Goal: Task Accomplishment & Management: Manage account settings

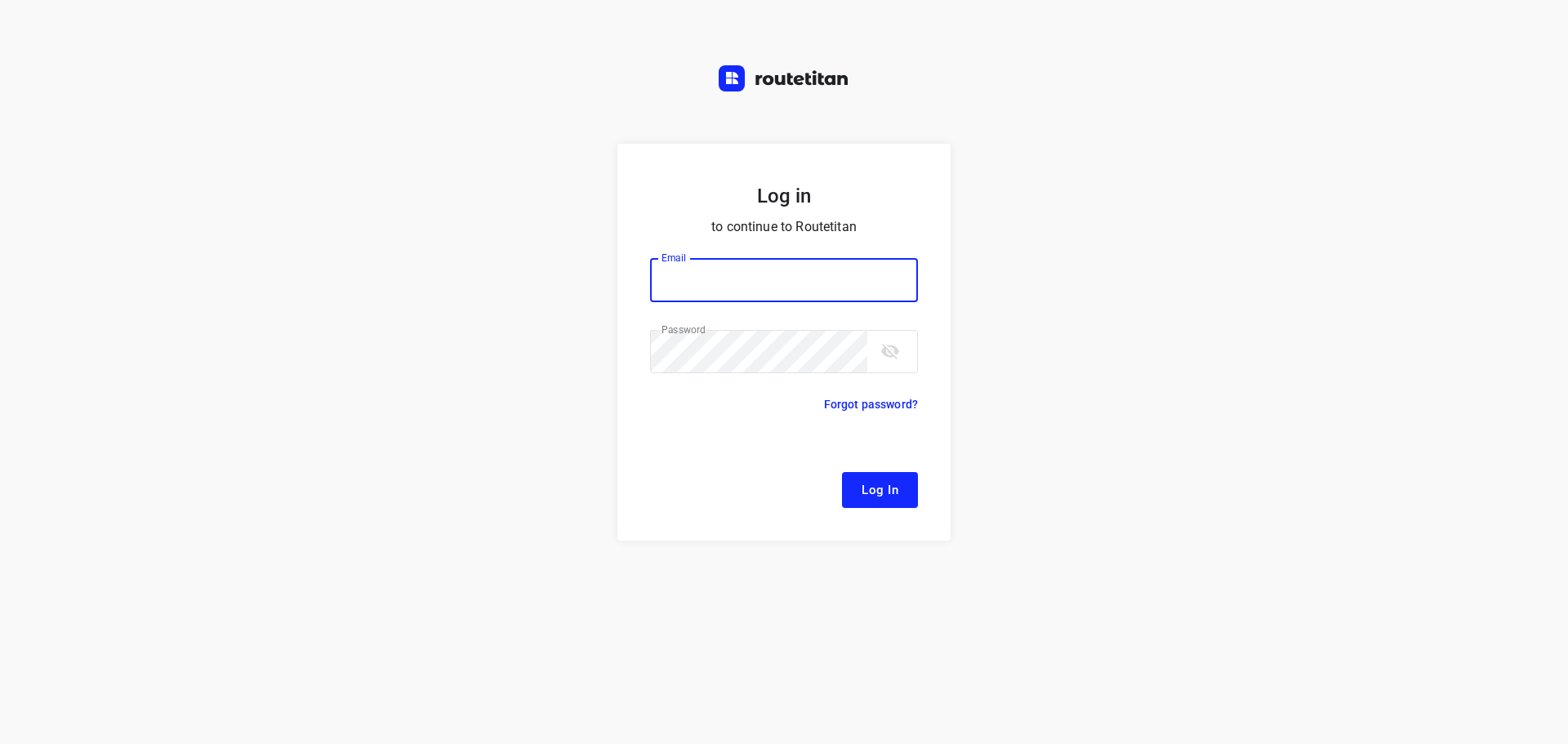
type input "[EMAIL_ADDRESS][DOMAIN_NAME]"
click at [900, 495] on button "Log In" at bounding box center [880, 490] width 76 height 36
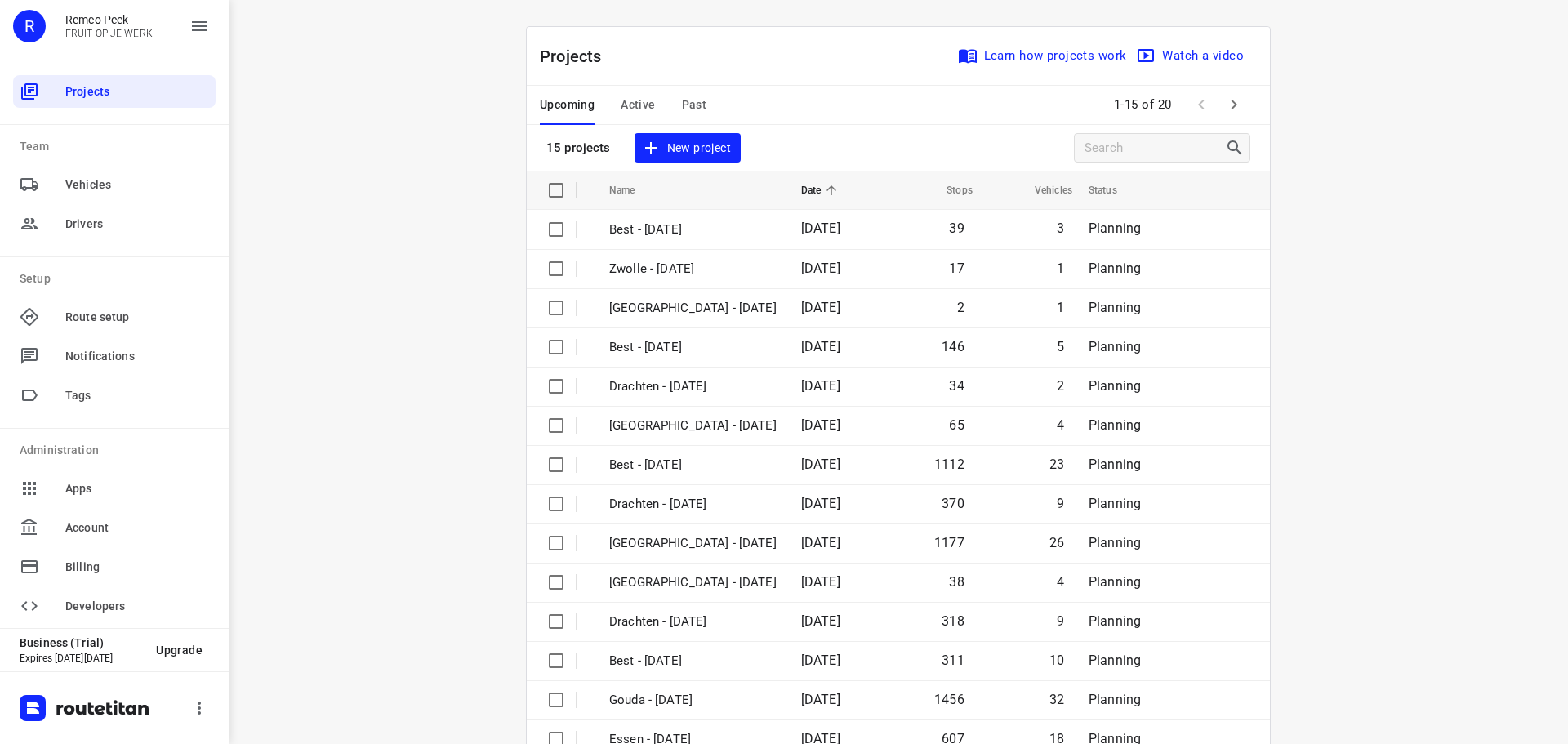
click at [1237, 99] on icon "button" at bounding box center [1234, 105] width 20 height 20
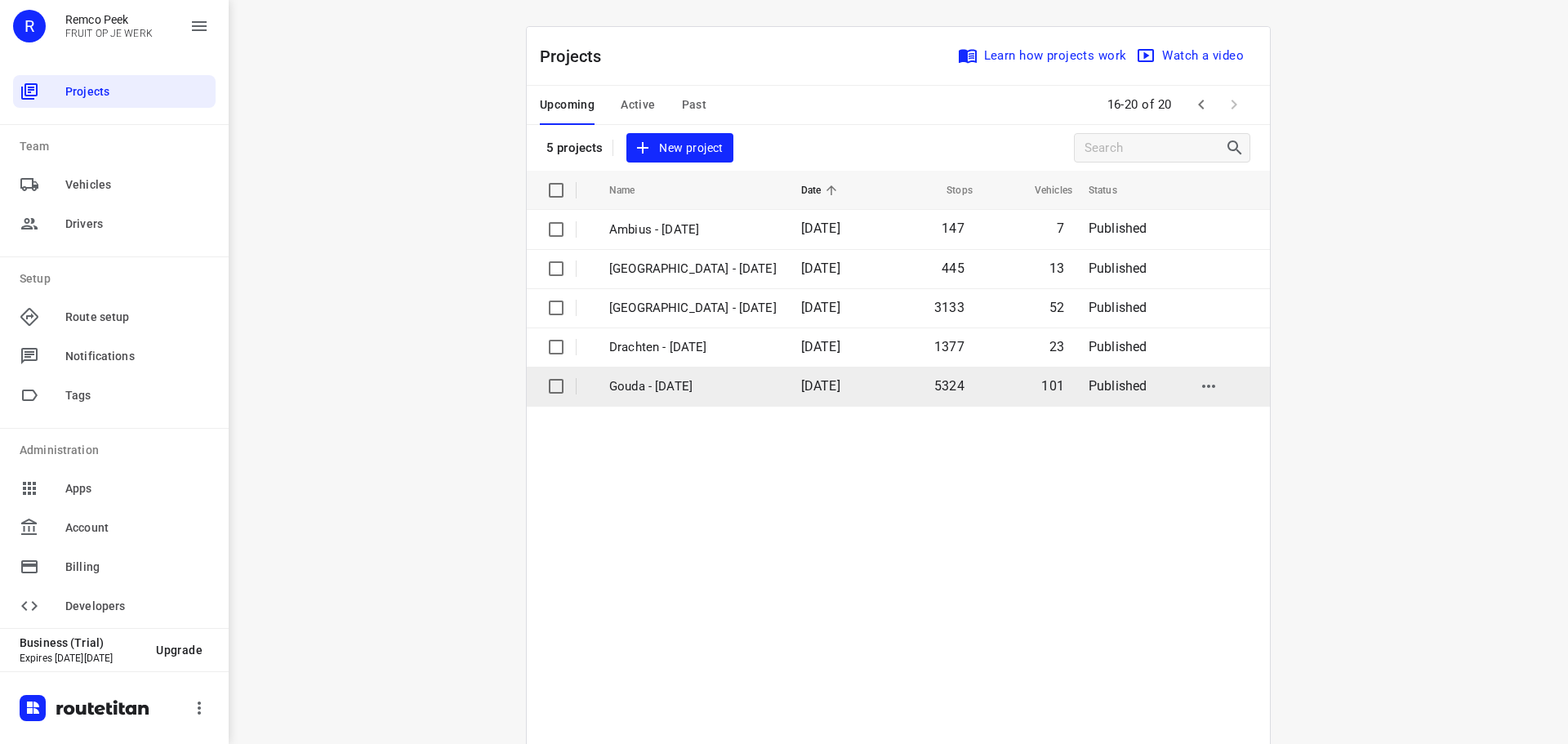
click at [663, 375] on td "Gouda - Monday" at bounding box center [691, 386] width 195 height 39
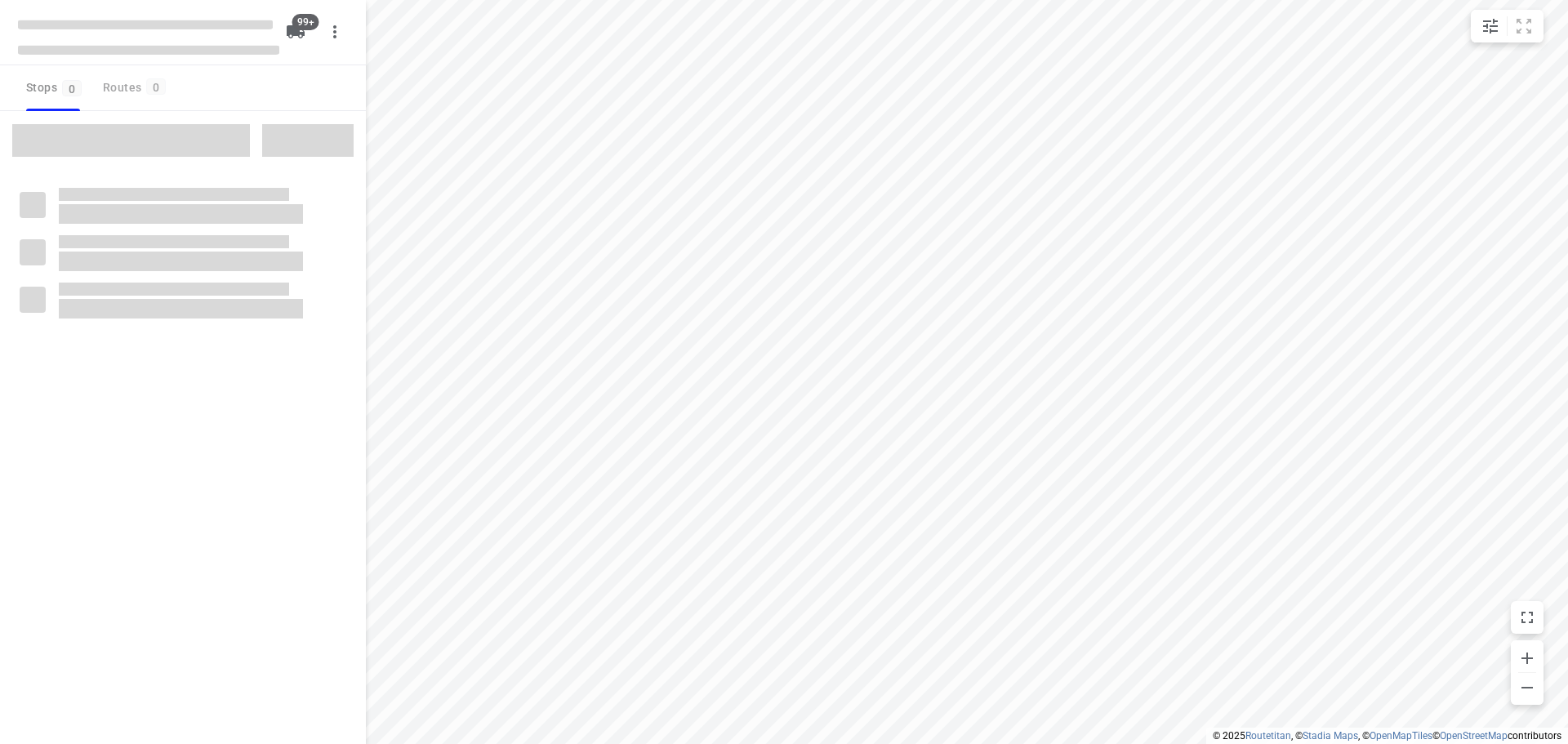
checkbox input "true"
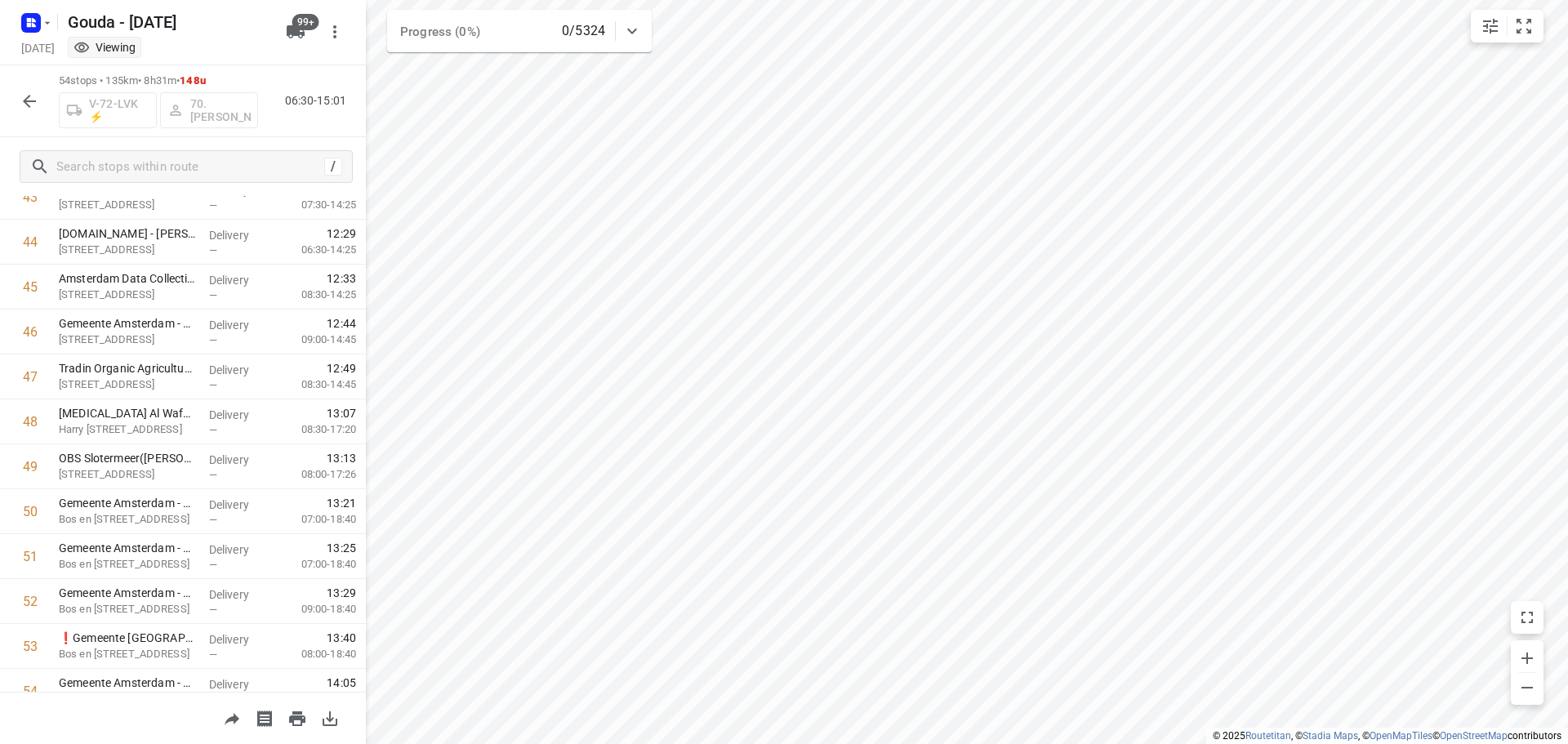
scroll to position [2056, 0]
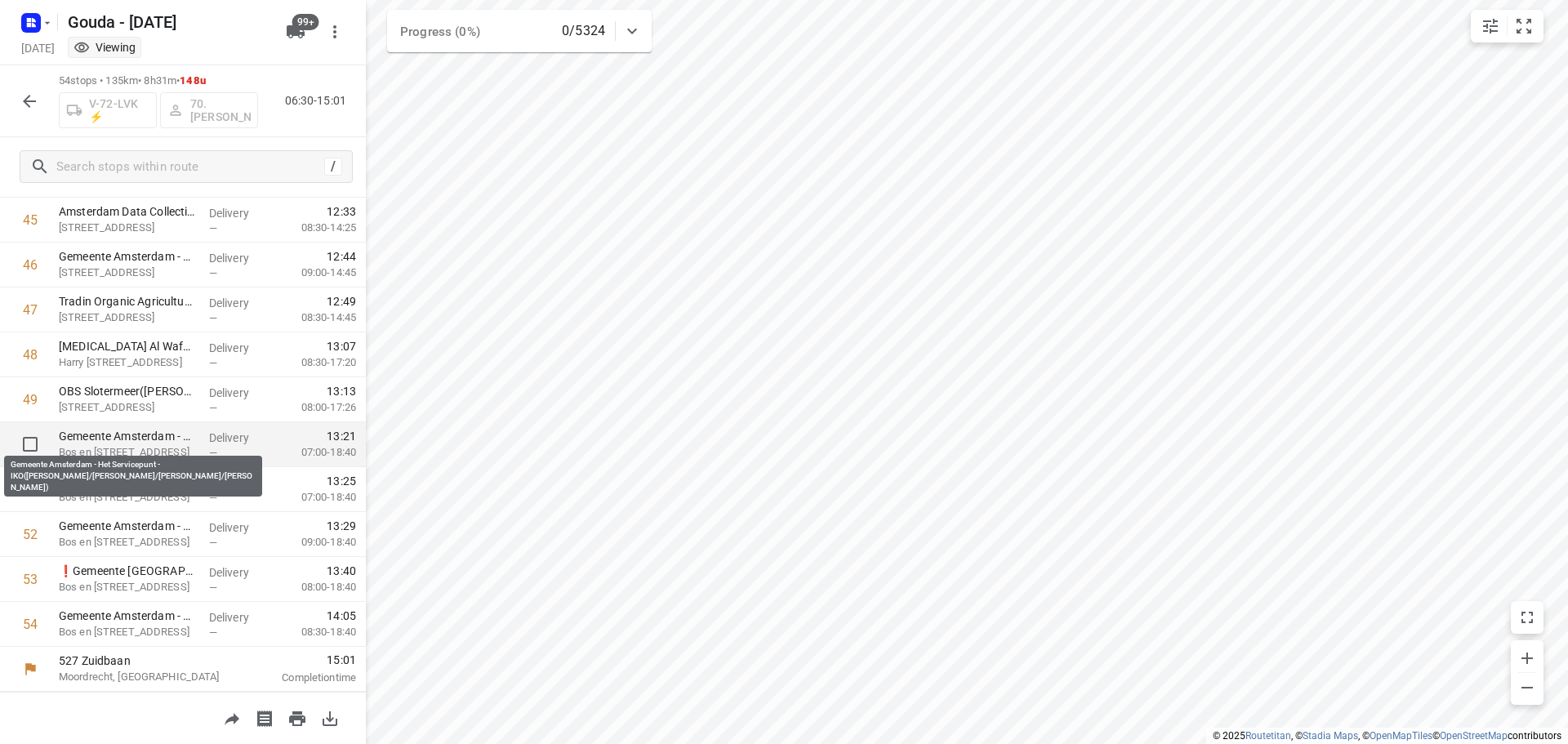
click at [162, 435] on p "Gemeente Amsterdam - Het Servicepunt - IKO(Nazha Goseling/Jacqueline Essien/Soa…" at bounding box center [127, 436] width 138 height 16
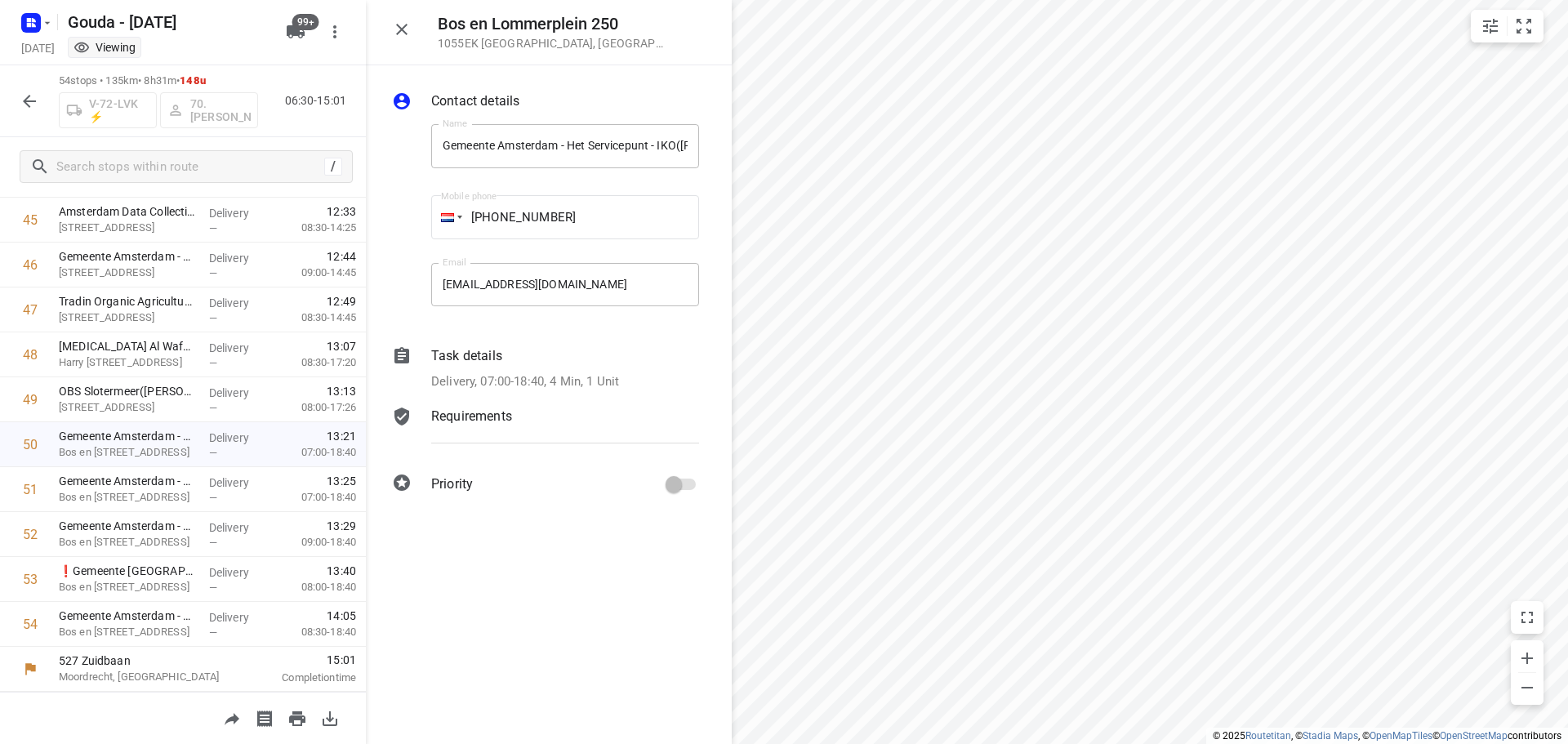
click at [566, 375] on p "Delivery, 07:00-18:40, 4 Min, 1 Unit" at bounding box center [526, 381] width 188 height 19
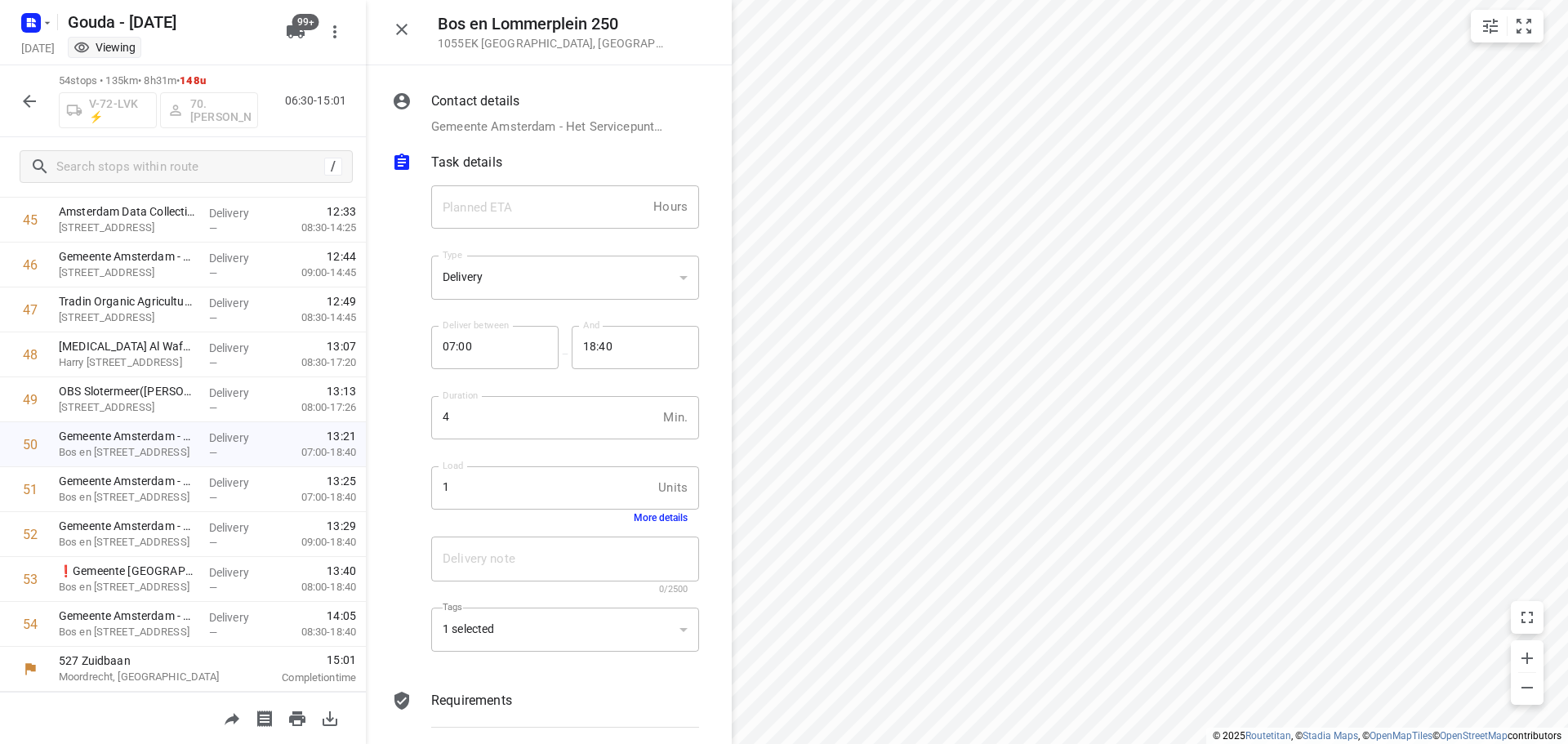
click at [640, 519] on button "More details" at bounding box center [661, 518] width 54 height 12
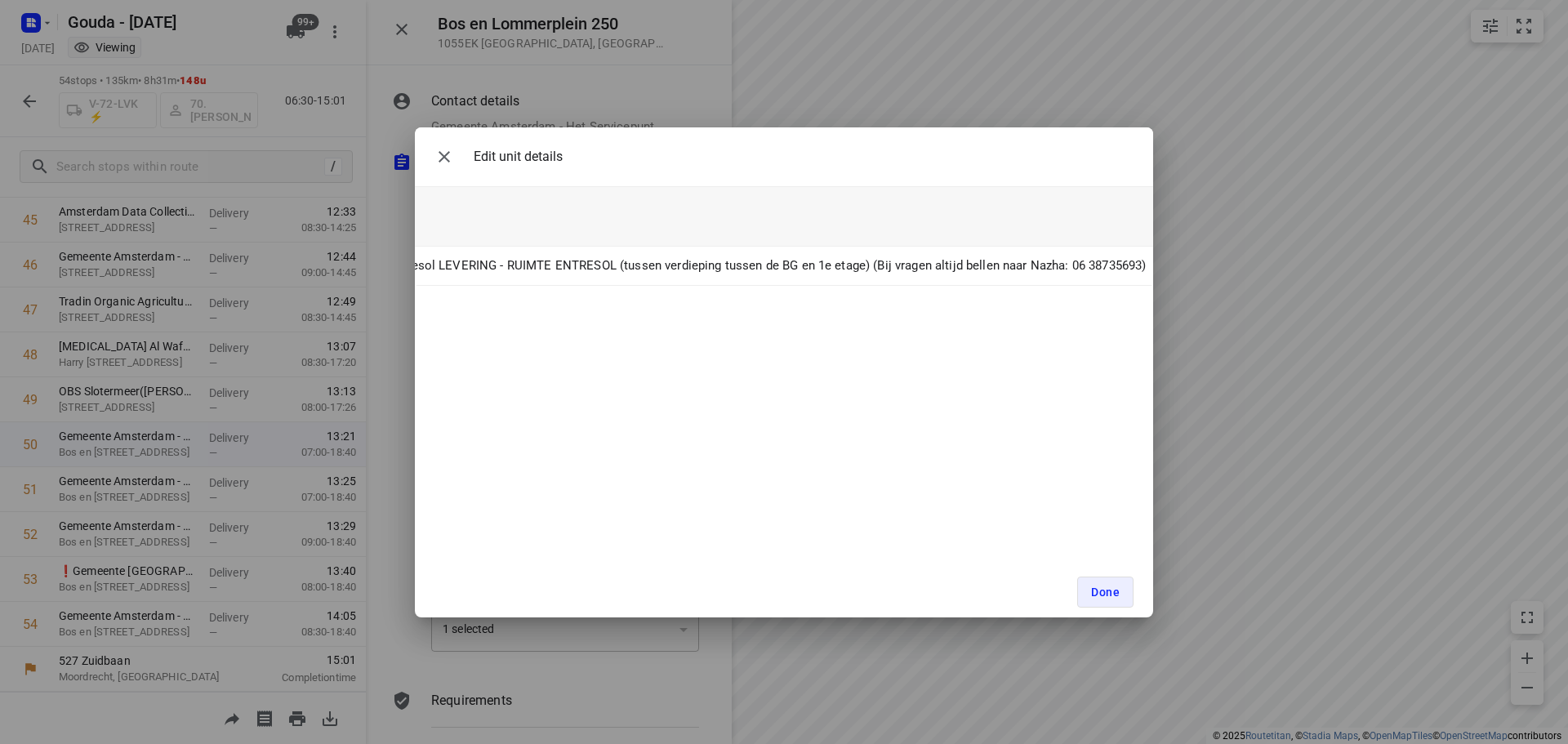
scroll to position [0, 0]
click at [447, 164] on icon "button" at bounding box center [444, 157] width 20 height 20
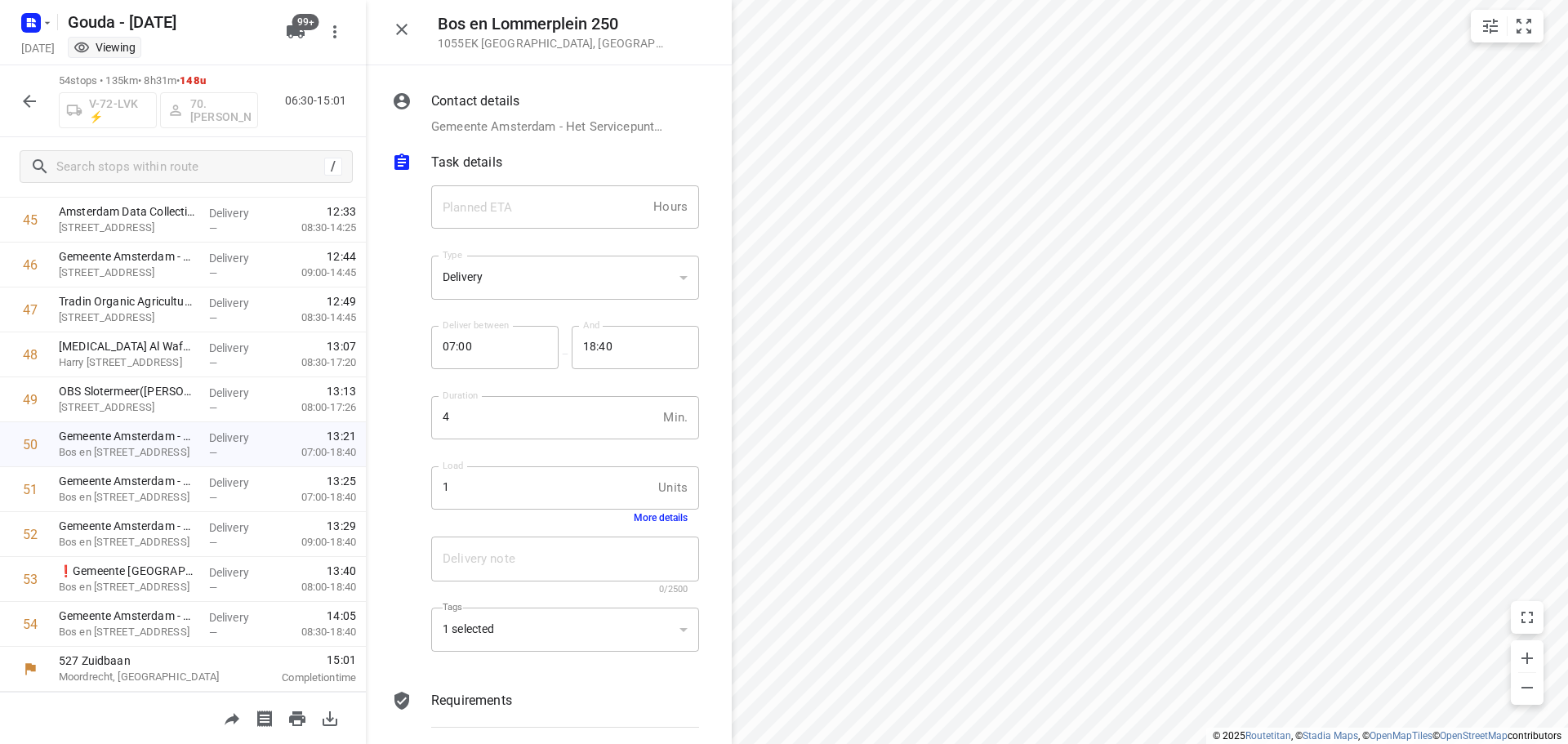
click at [386, 33] on div "Bos en Lommerplein 250 1055EK Amsterdam , Netherlands" at bounding box center [549, 33] width 366 height 66
click at [419, 25] on div "Bos en Lommerplein 250 1055EK Amsterdam , Netherlands" at bounding box center [549, 33] width 366 height 66
click at [418, 19] on div "Bos en Lommerplein 250 1055EK Amsterdam , Netherlands" at bounding box center [549, 33] width 366 height 66
click at [400, 26] on icon "button" at bounding box center [401, 29] width 20 height 20
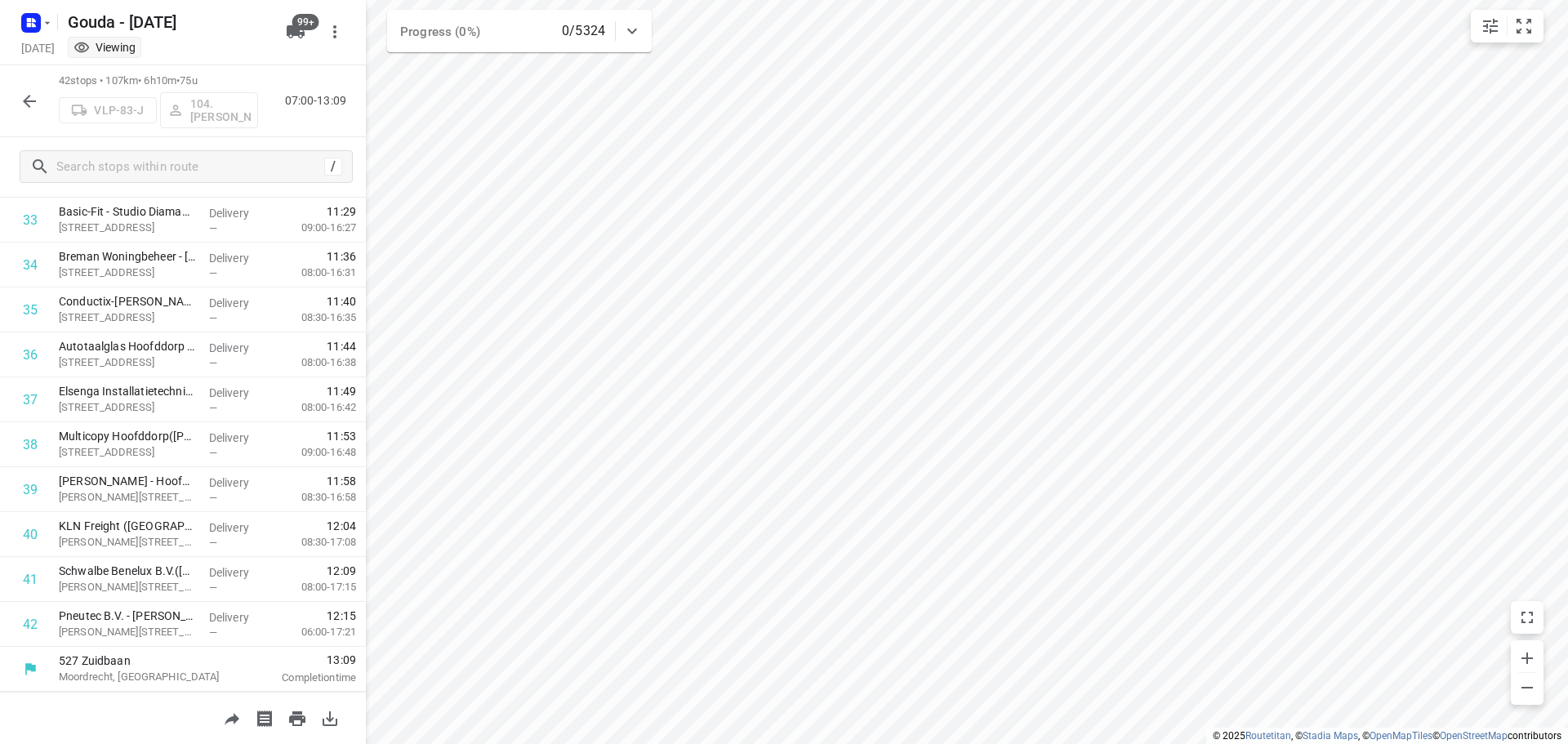
scroll to position [1517, 0]
click at [36, 105] on icon "button" at bounding box center [29, 101] width 20 height 20
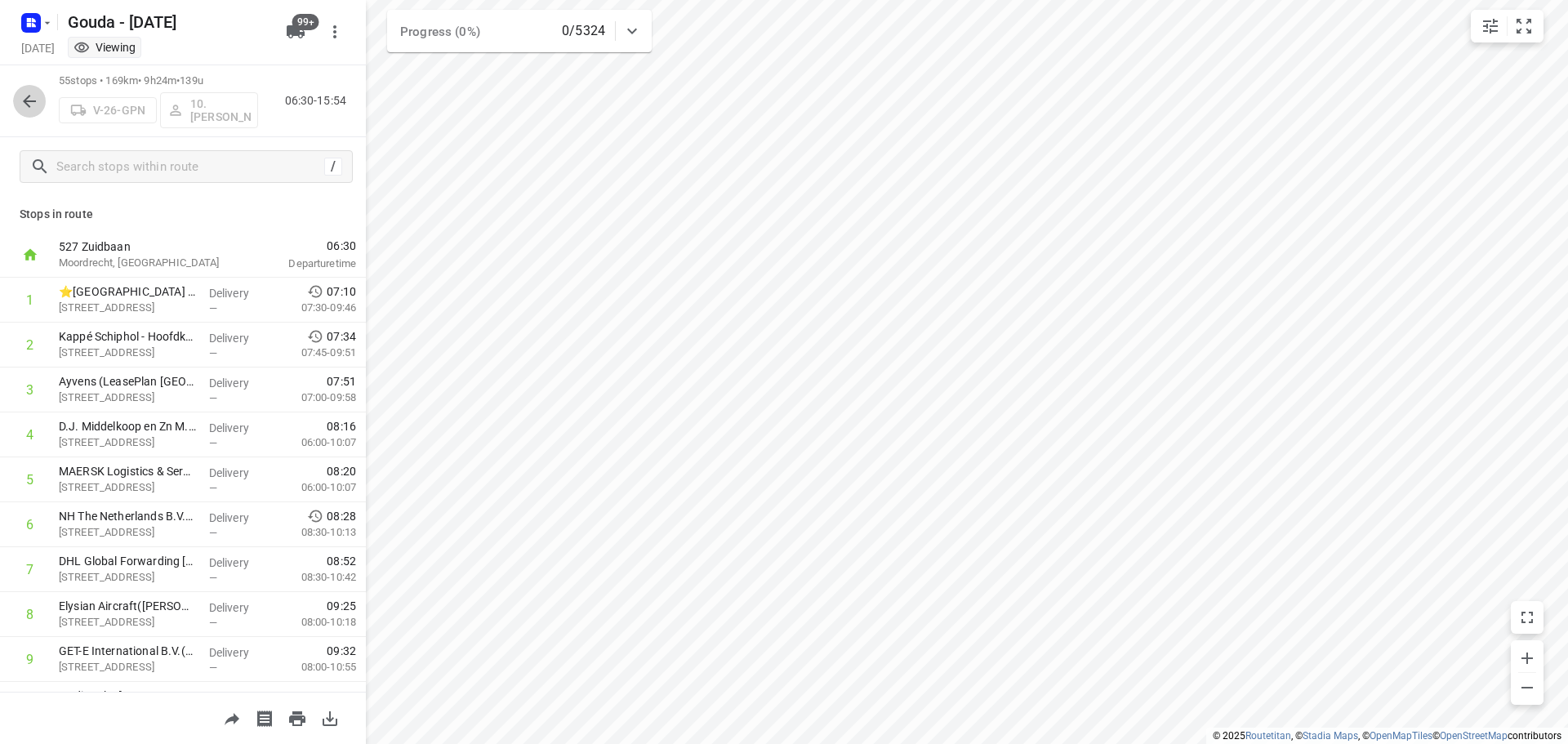
click at [33, 105] on icon "button" at bounding box center [29, 101] width 20 height 20
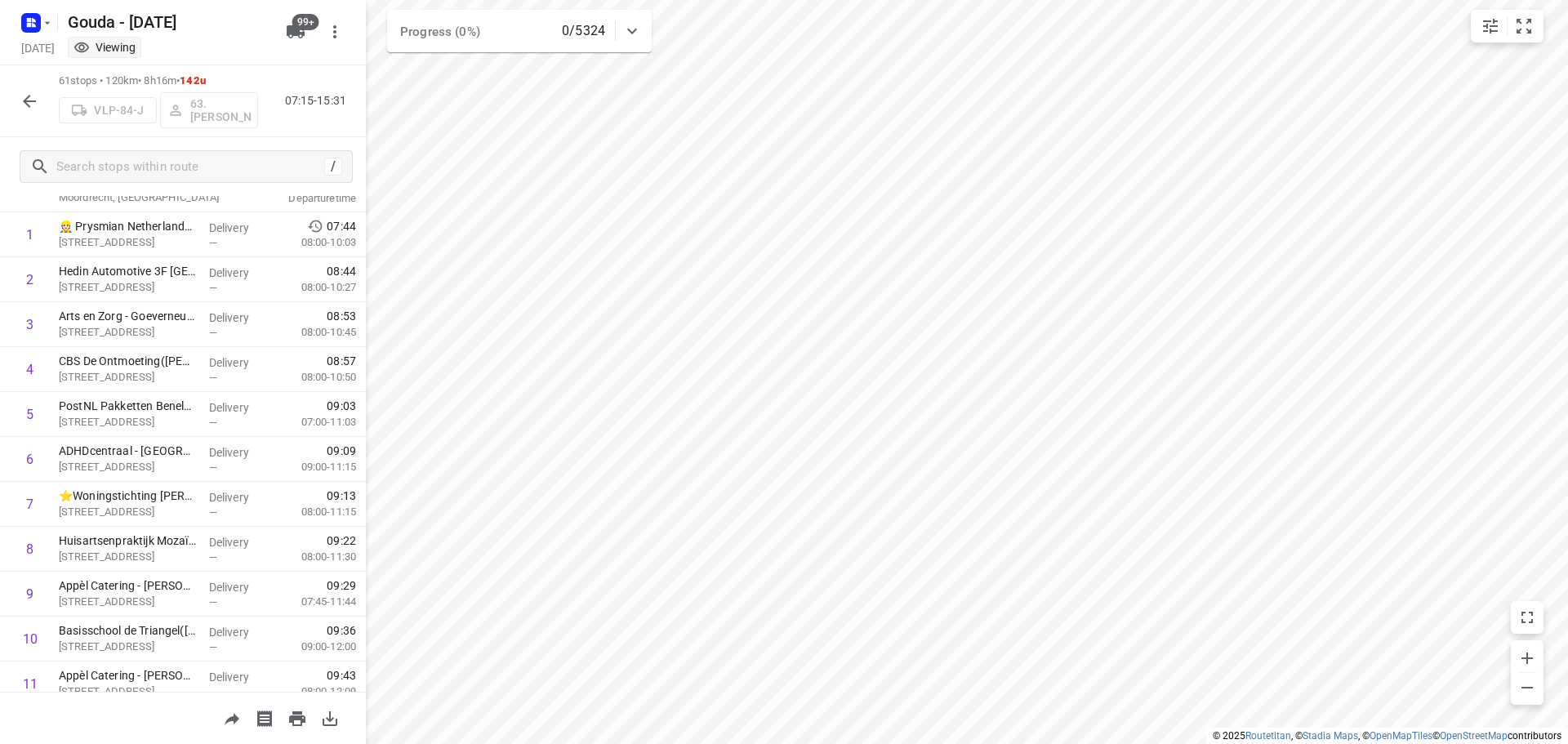
scroll to position [75, 0]
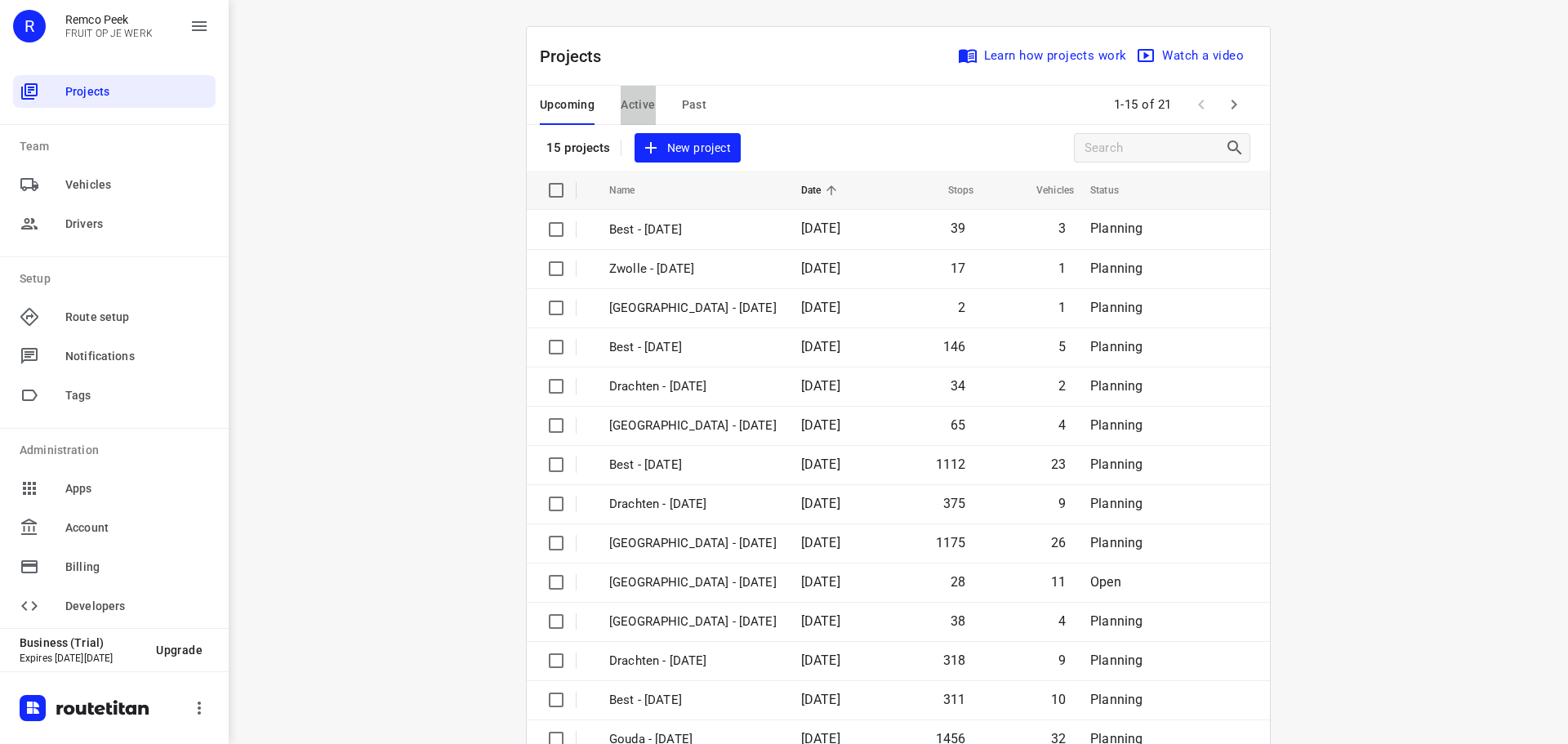
click at [626, 100] on span "Active" at bounding box center [637, 105] width 35 height 20
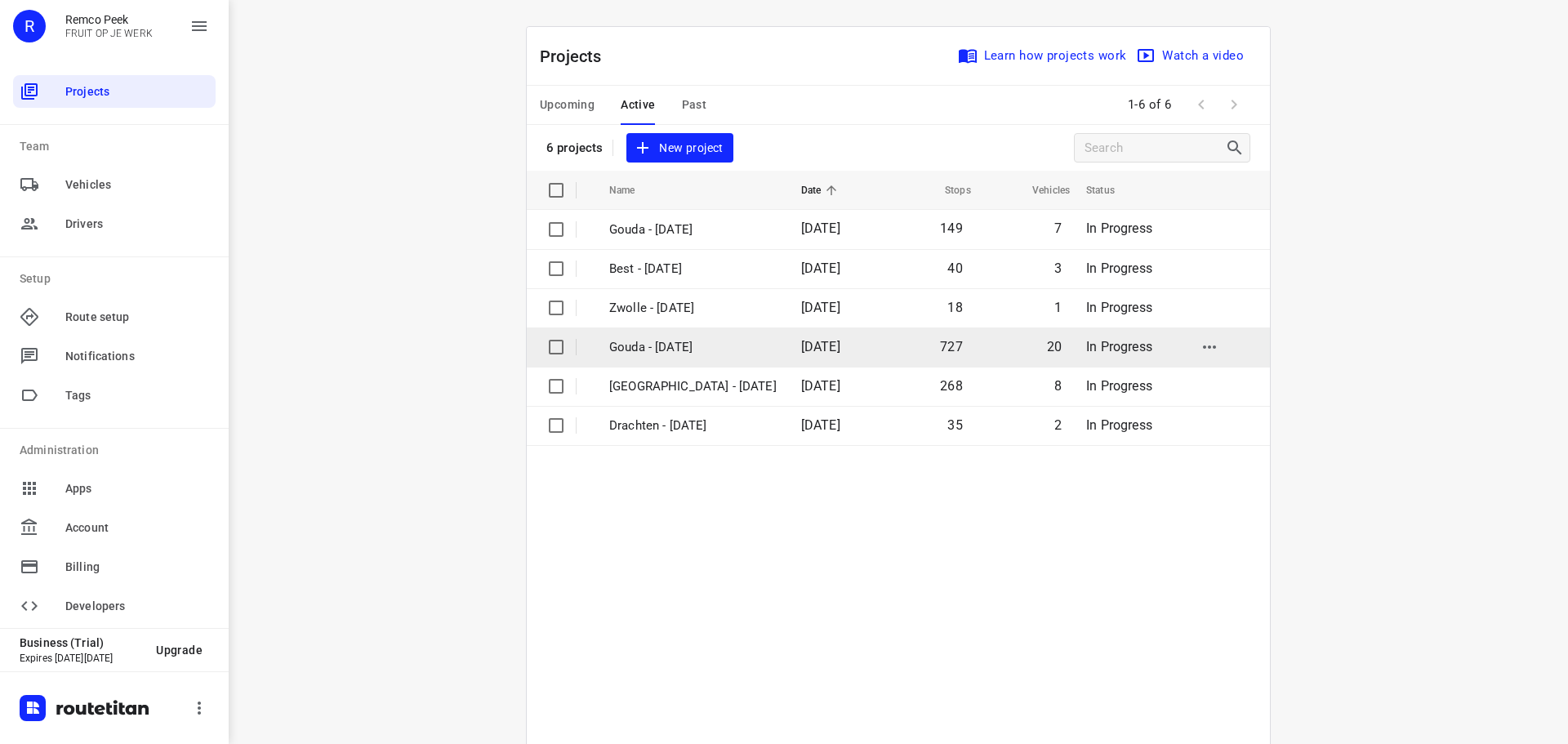
click at [673, 348] on p "Gouda - [DATE]" at bounding box center [693, 347] width 168 height 19
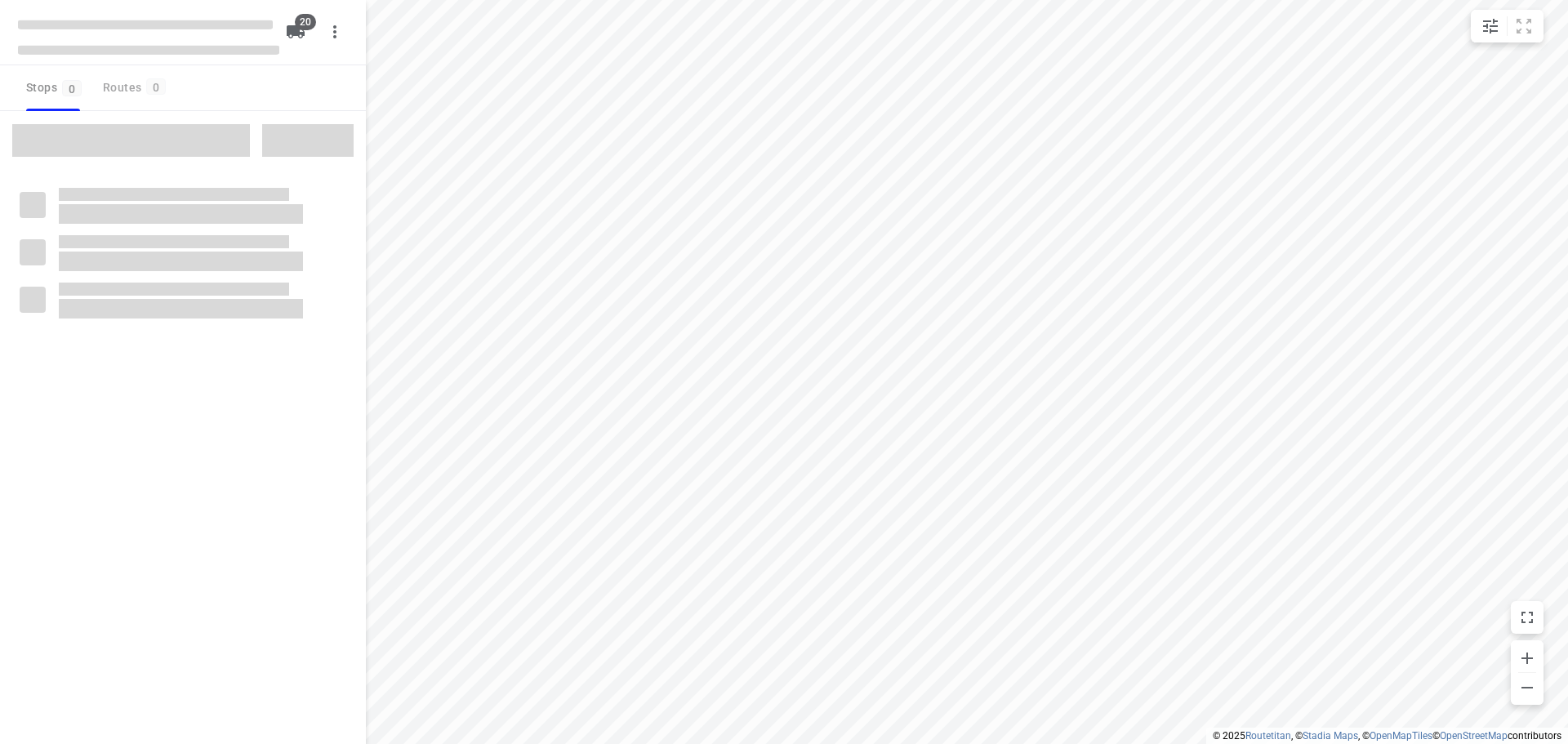
checkbox input "true"
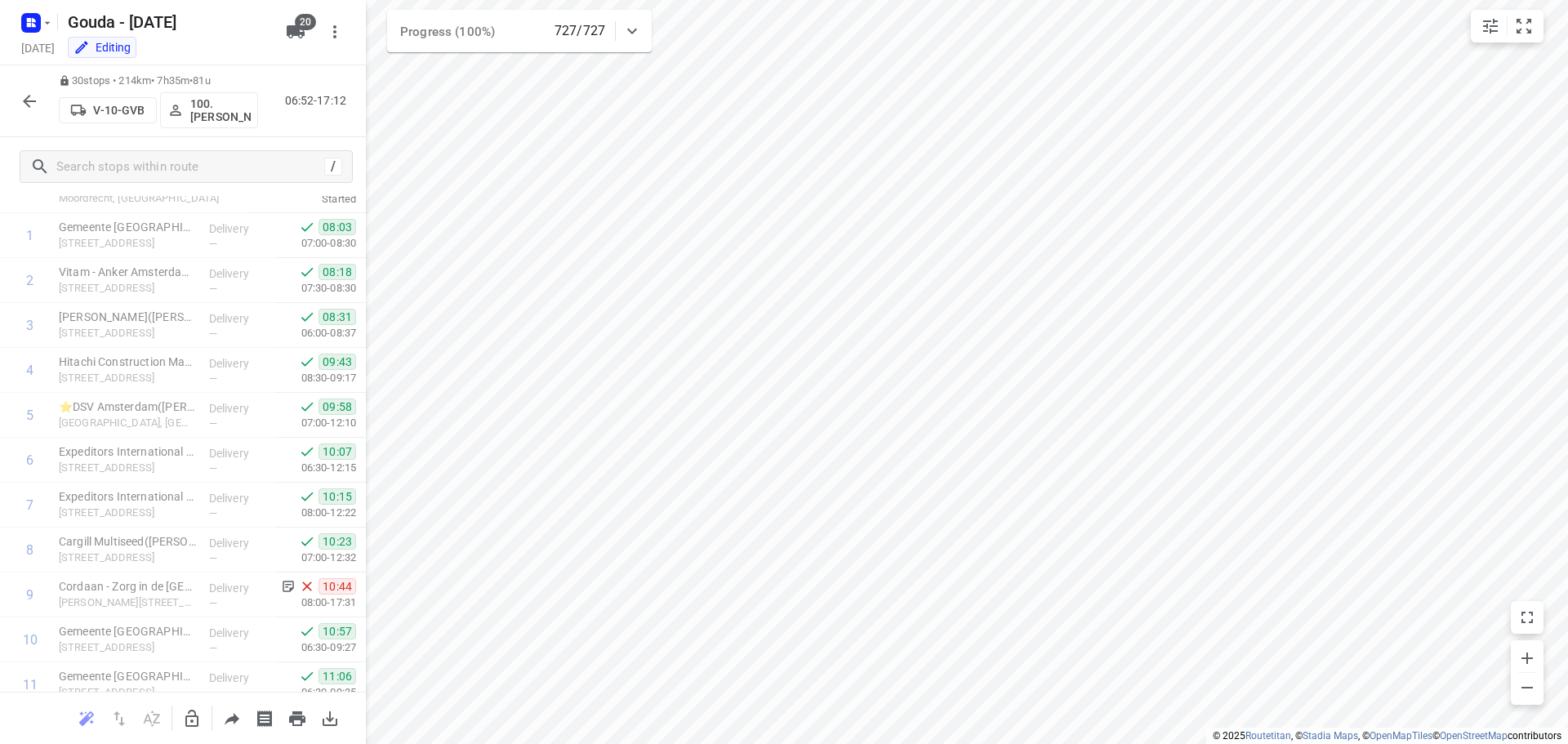
scroll to position [36, 0]
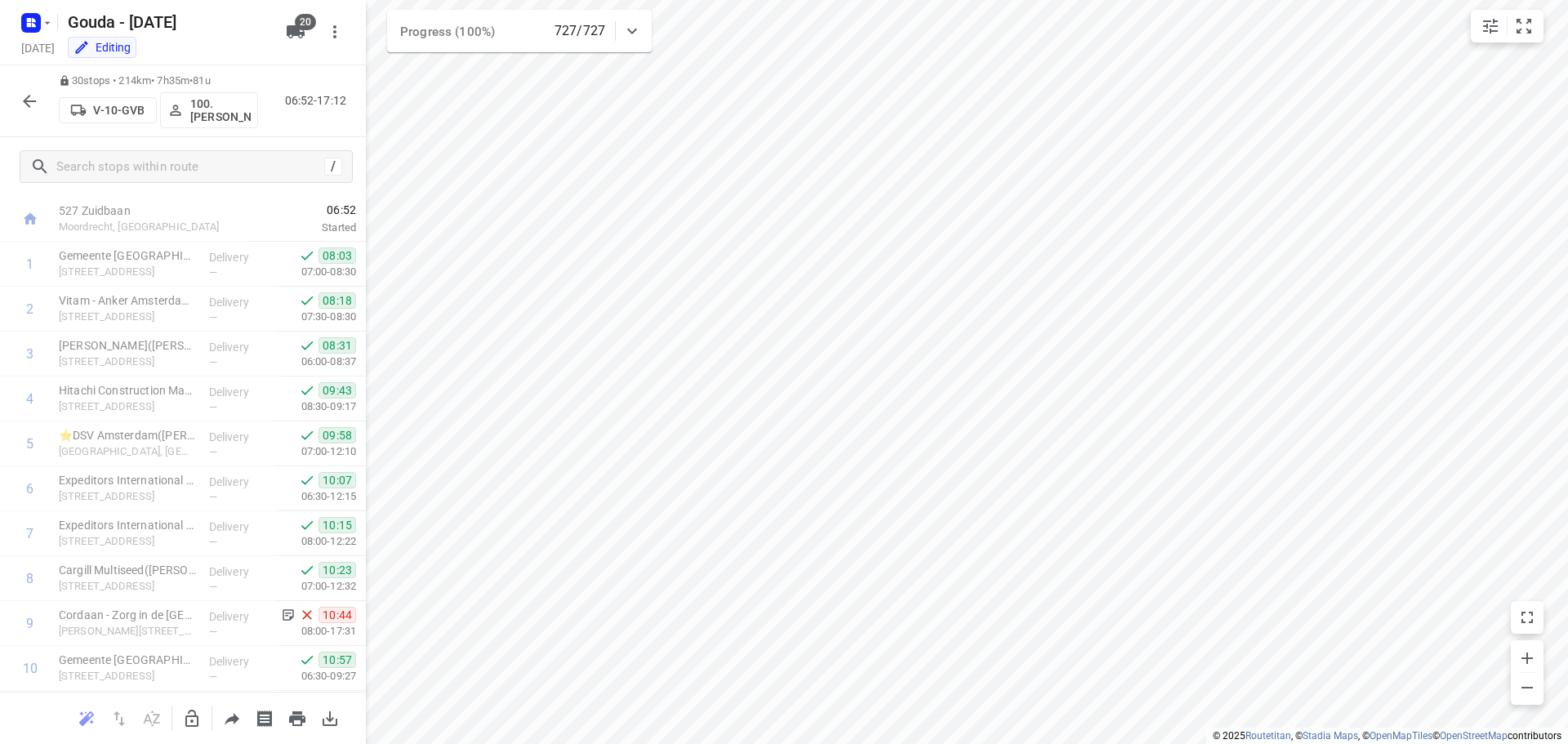
click at [31, 104] on icon "button" at bounding box center [29, 101] width 20 height 20
